Goal: Task Accomplishment & Management: Use online tool/utility

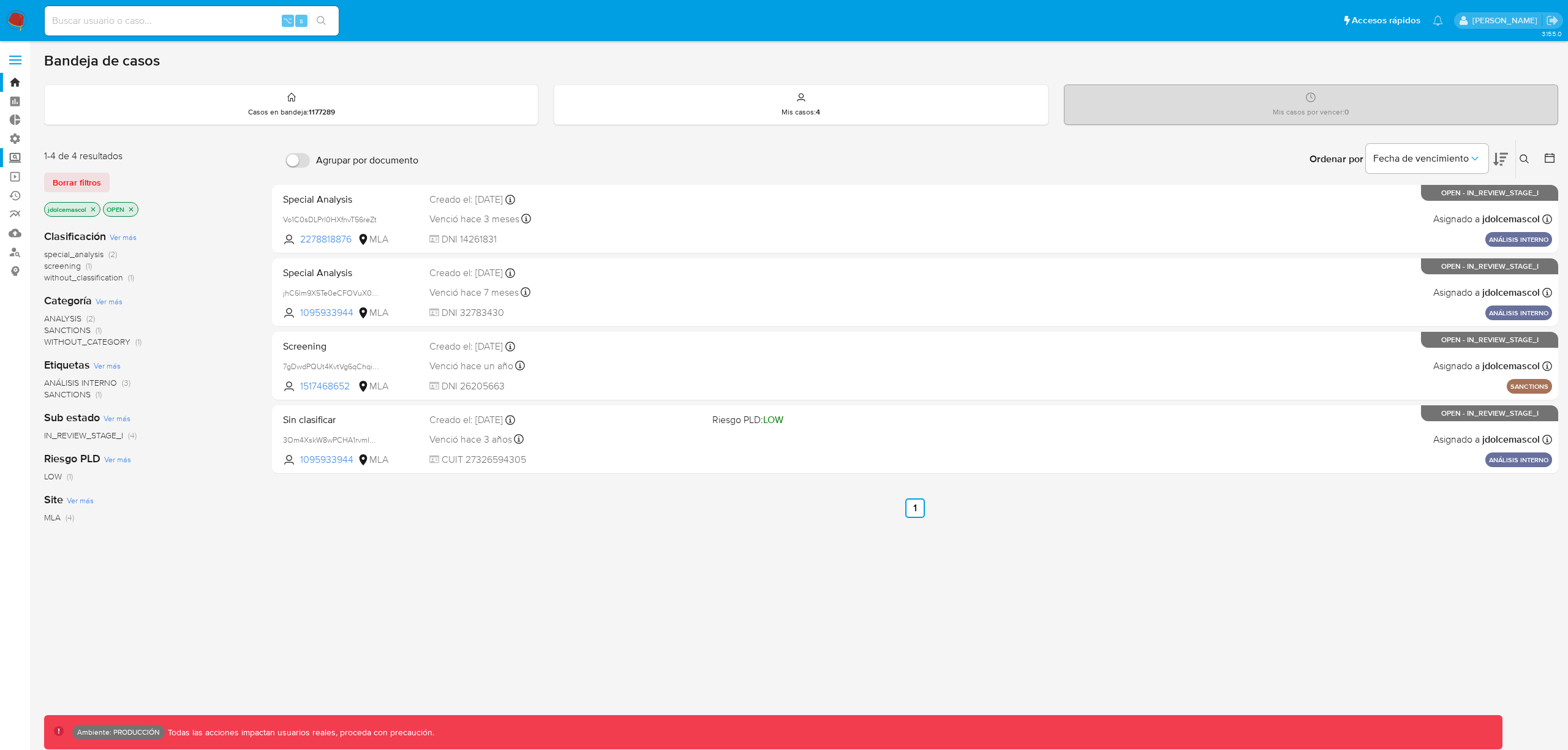
click at [17, 160] on label "Screening" at bounding box center [73, 157] width 146 height 19
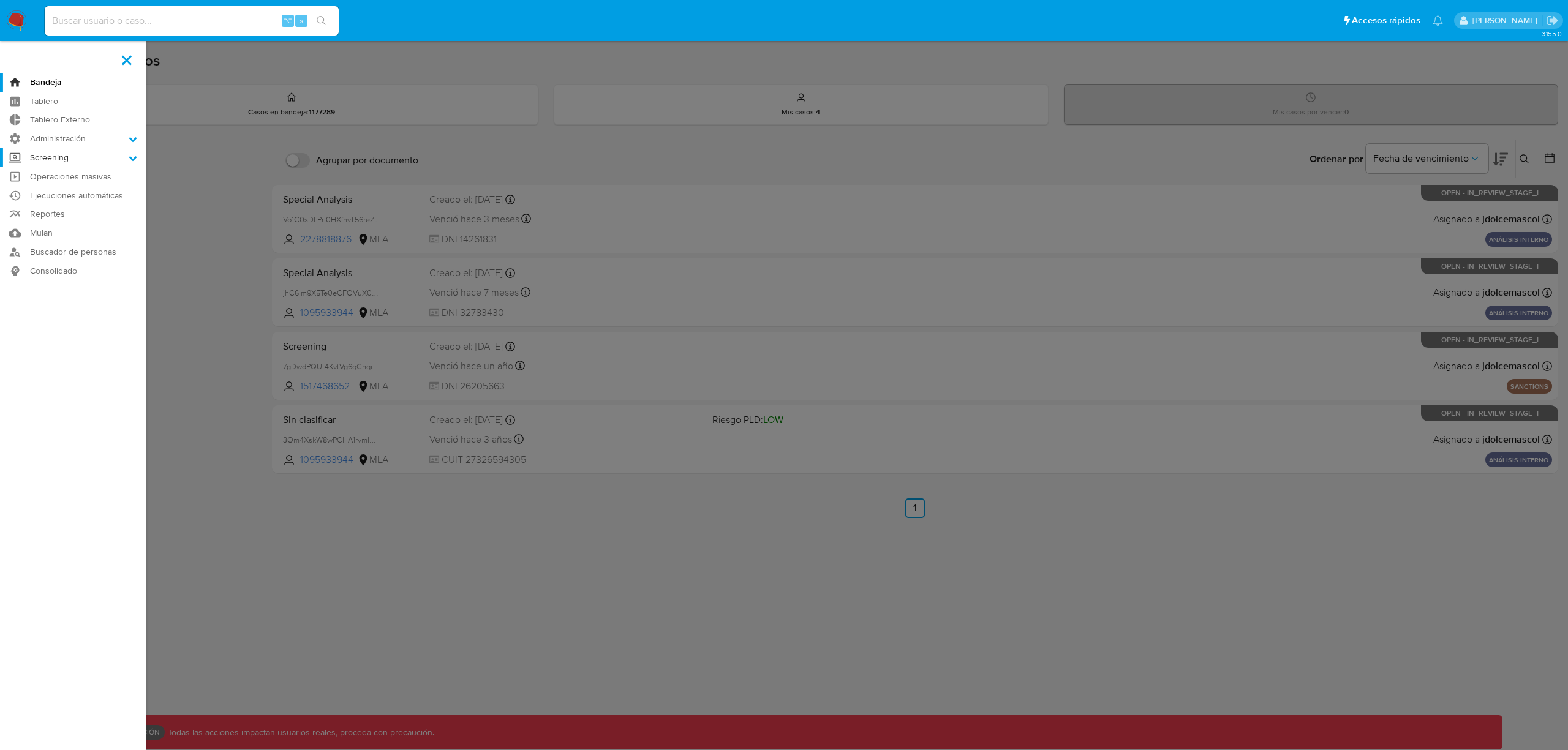
click at [0, 0] on input "Screening" at bounding box center [0, 0] width 0 height 0
click at [68, 257] on link "Operaciones masivas" at bounding box center [73, 253] width 146 height 19
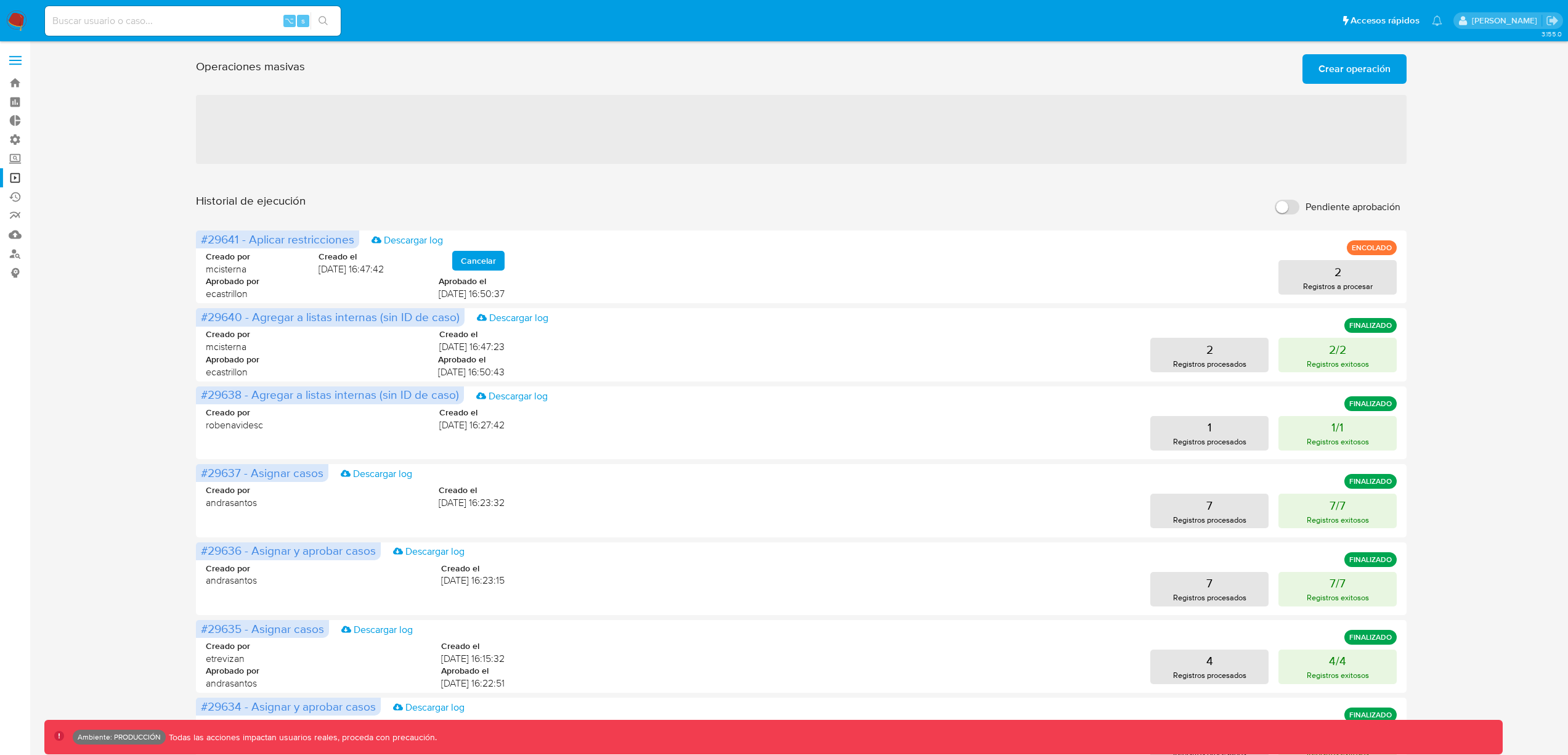
drag, startPoint x: 650, startPoint y: 157, endPoint x: 672, endPoint y: 155, distance: 22.1
click at [650, 157] on span "‌" at bounding box center [802, 129] width 1212 height 69
click at [435, 135] on span "‌" at bounding box center [802, 129] width 1212 height 69
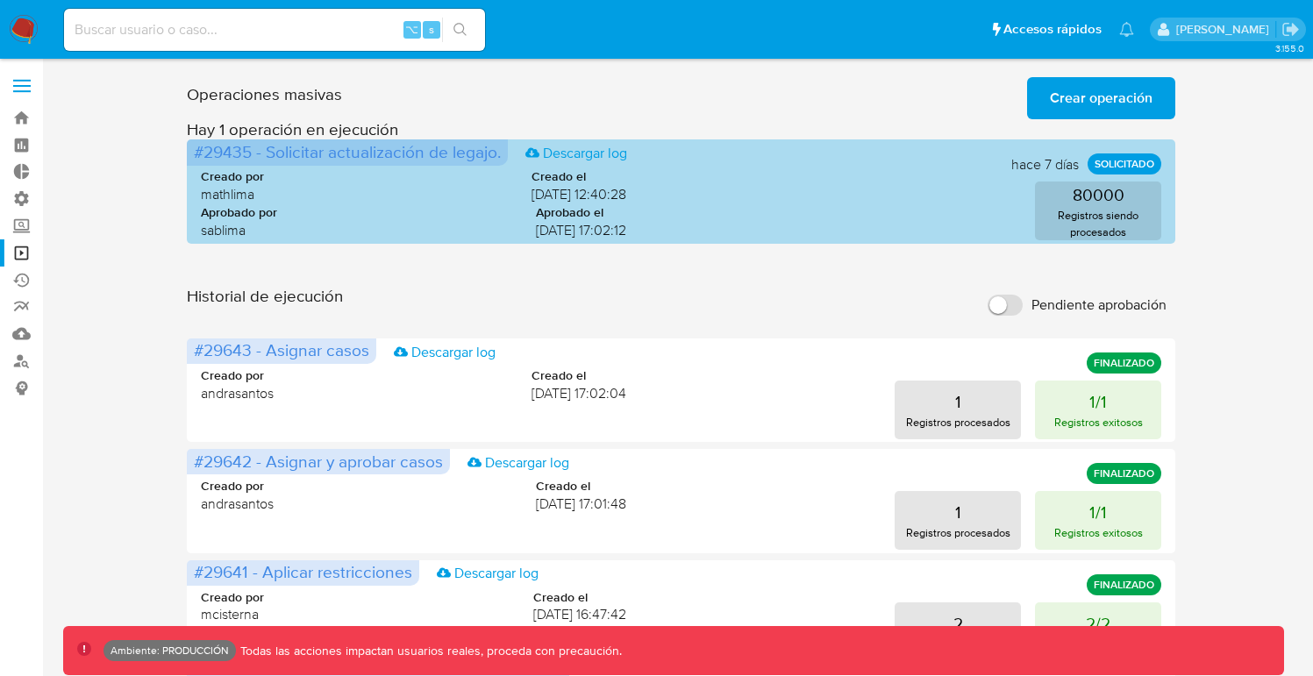
drag, startPoint x: 626, startPoint y: 182, endPoint x: 949, endPoint y: 226, distance: 325.9
click at [854, 221] on div "#29435 - Solicitar actualización de legajo. Descargar log [DATE] SOLICITADO Cre…" at bounding box center [681, 191] width 989 height 104
drag, startPoint x: 1133, startPoint y: 214, endPoint x: 654, endPoint y: 208, distance: 479.0
click at [349, 176] on div "Creado por [PERSON_NAME] el [DATE] 12:40:28 Aprobado por sablima Aprobado el [D…" at bounding box center [681, 199] width 961 height 106
